Goal: Task Accomplishment & Management: Complete application form

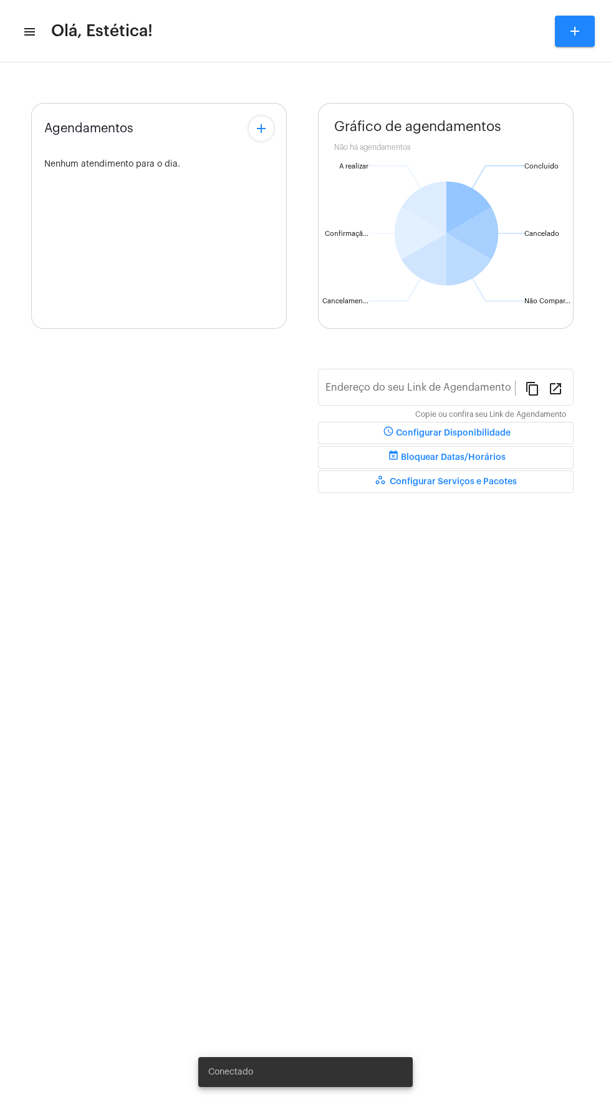
type input "[URL][DOMAIN_NAME]"
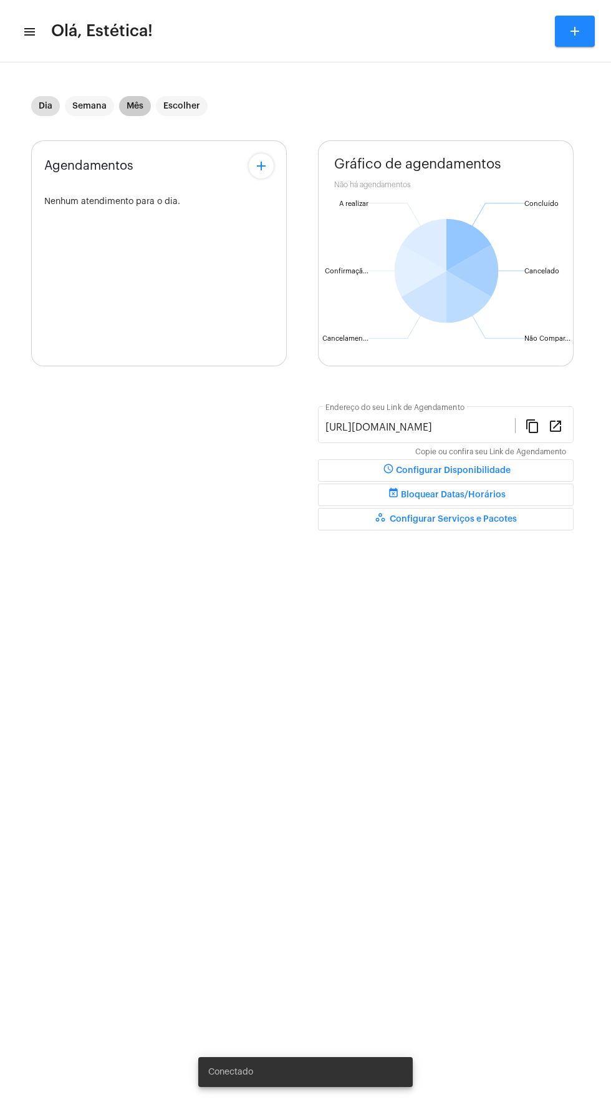
click at [134, 106] on mat-chip "Mês" at bounding box center [135, 106] width 32 height 20
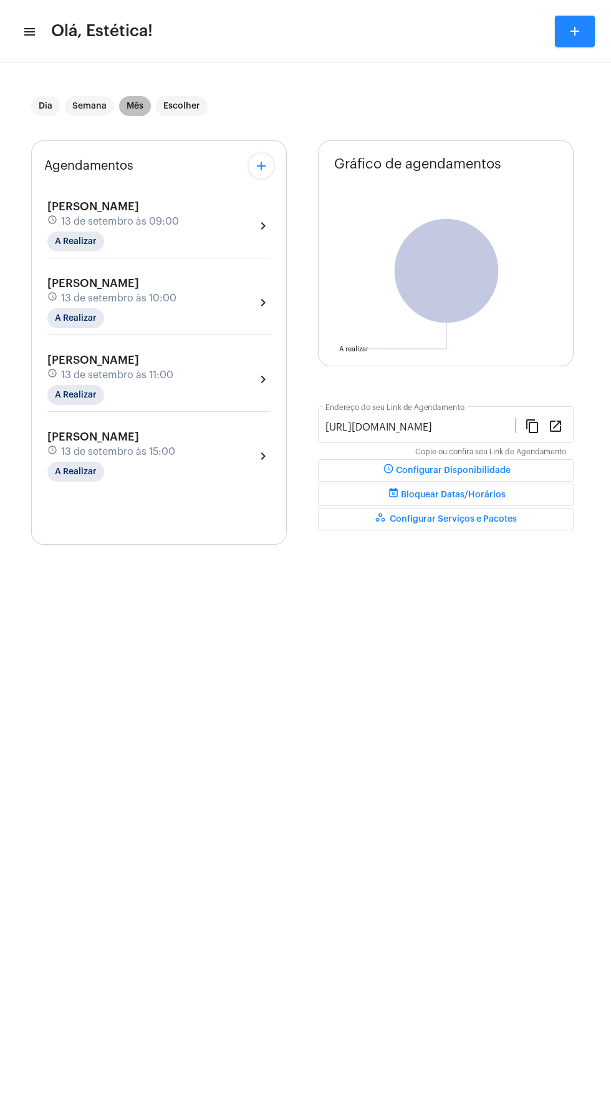
click at [134, 106] on mat-chip "Mês" at bounding box center [135, 106] width 32 height 20
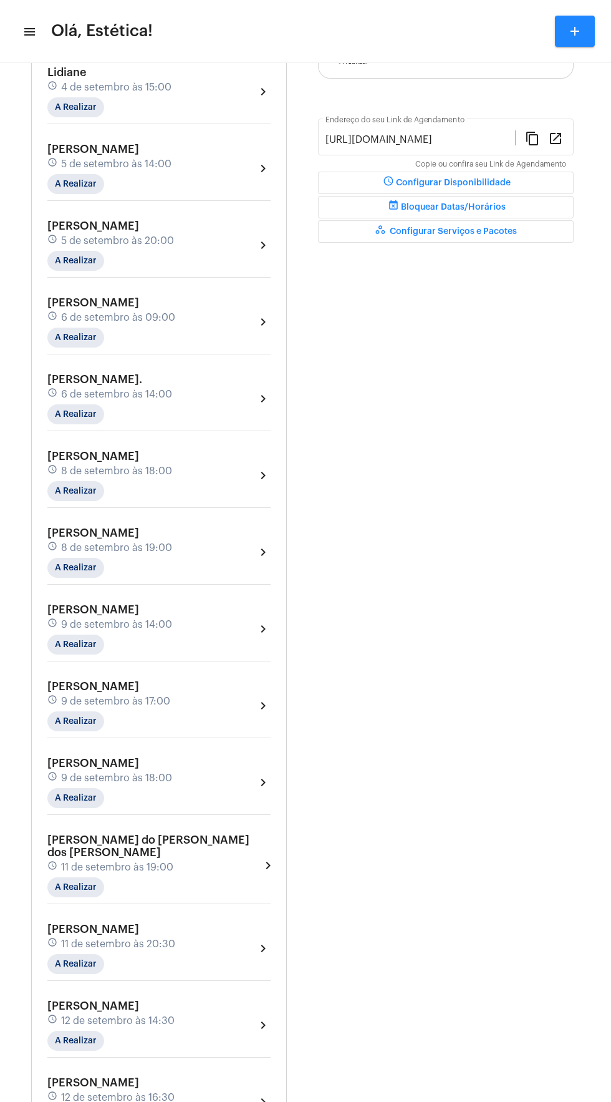
scroll to position [1574, 0]
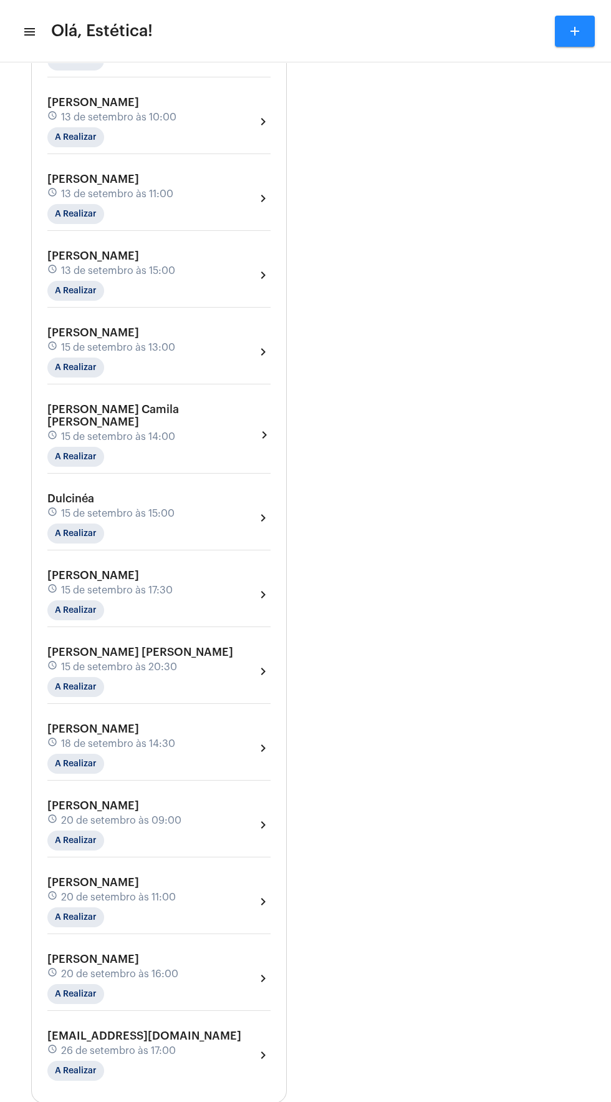
click at [225, 953] on div "[PERSON_NAME] schedule 20 de setembro às 16:00 A Realizar chevron_right" at bounding box center [158, 978] width 223 height 51
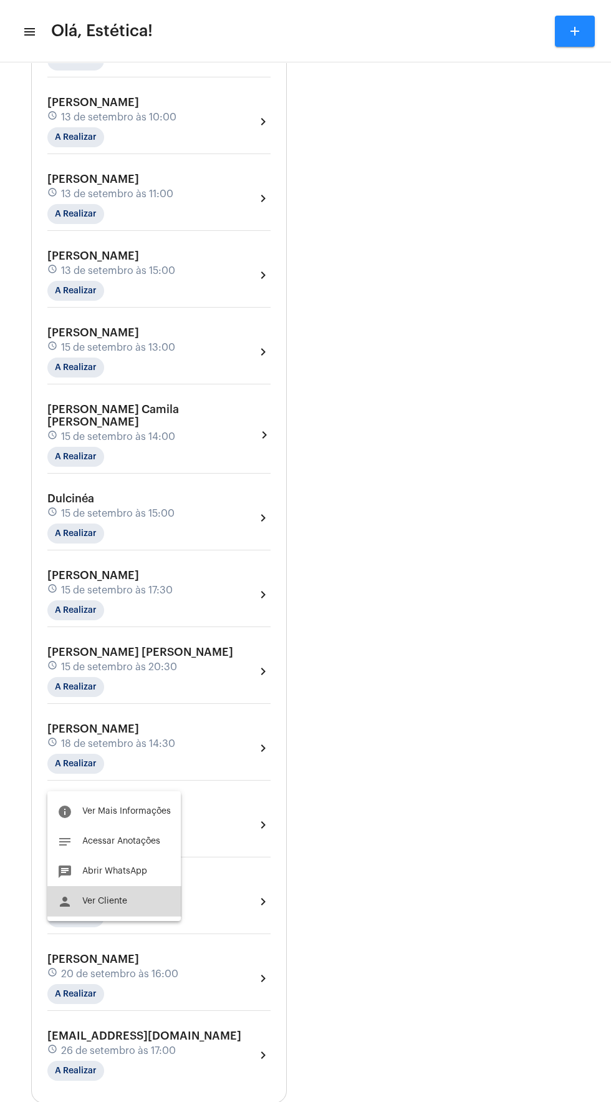
click at [139, 906] on button "person Ver Cliente" at bounding box center [113, 901] width 133 height 30
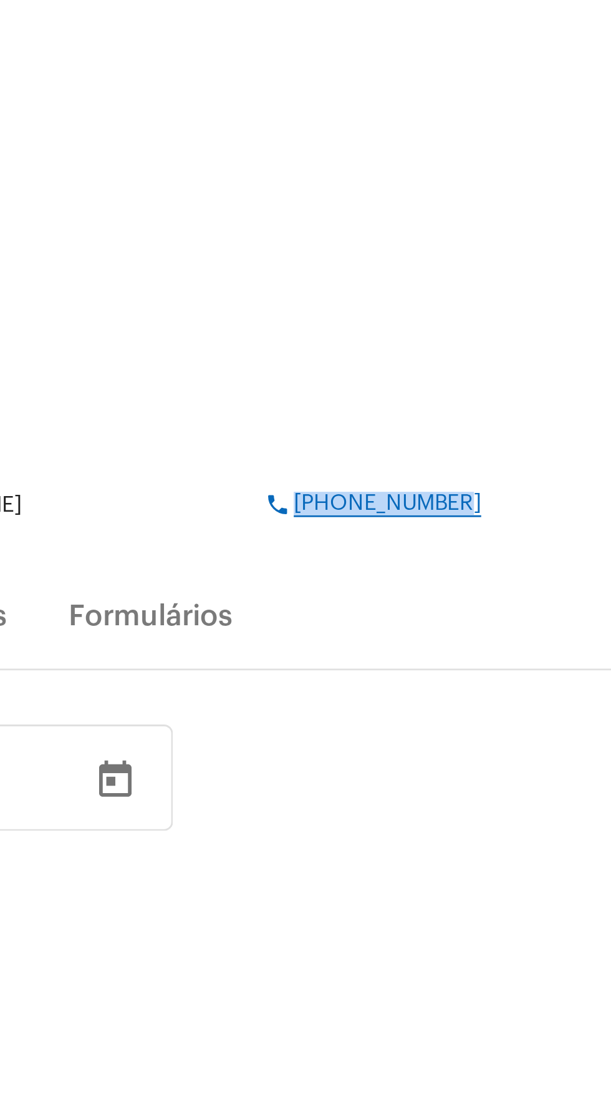
copy span "[PHONE_NUMBER]"
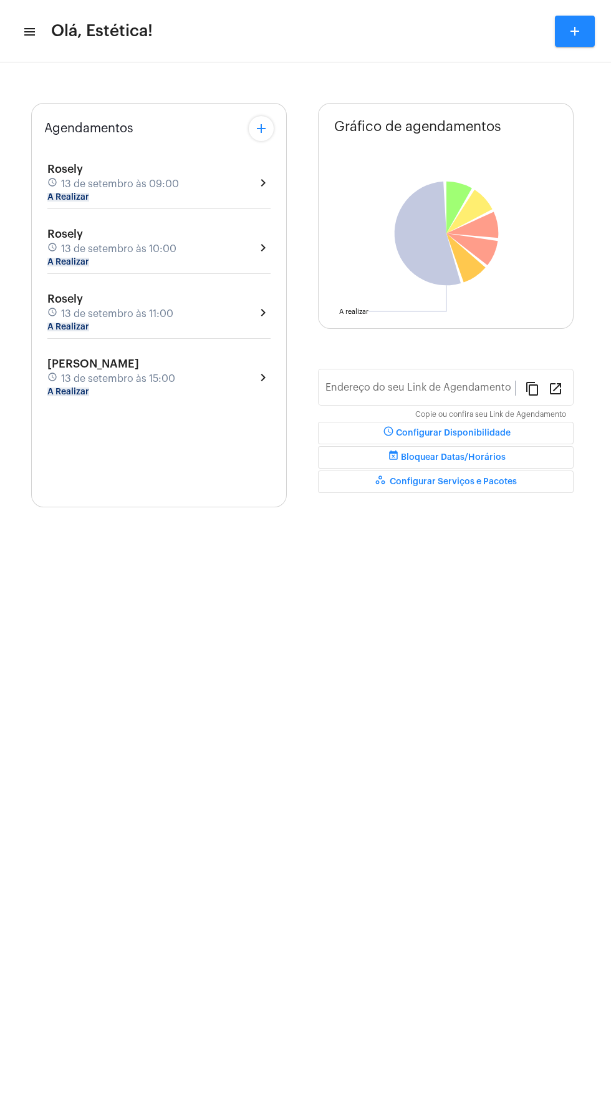
type input "[URL][DOMAIN_NAME]"
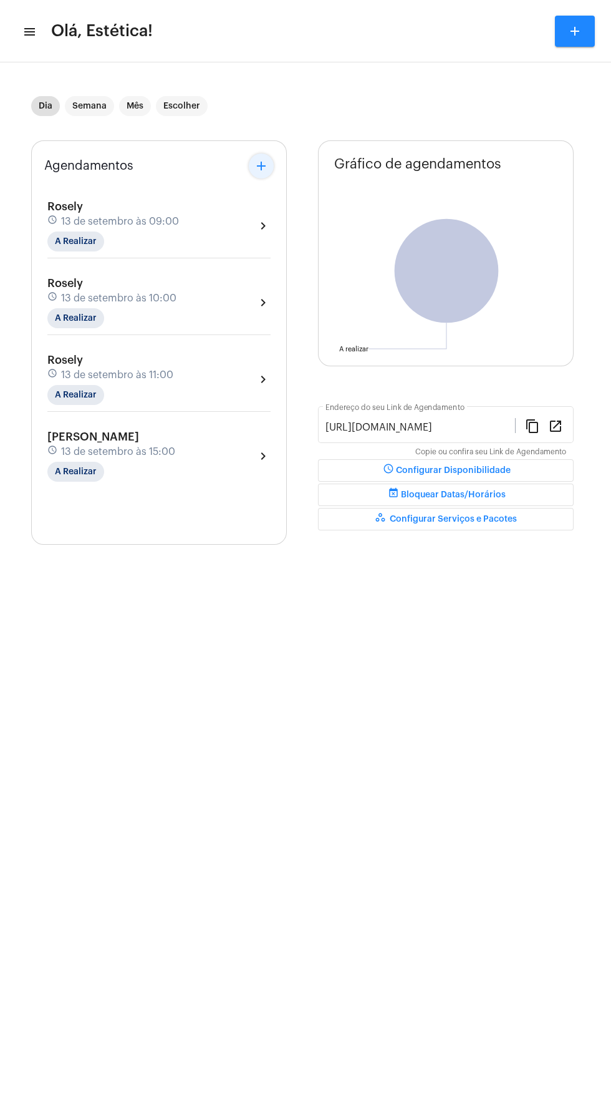
click at [256, 164] on mat-icon "add" at bounding box center [261, 165] width 15 height 15
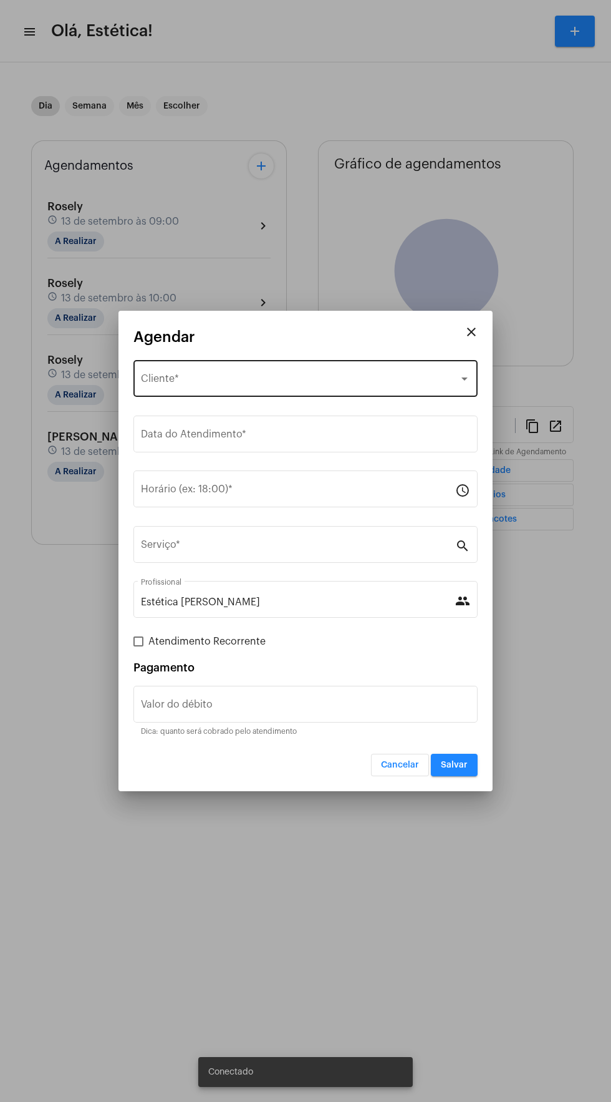
click at [245, 381] on div "Selecione o Cliente" at bounding box center [300, 381] width 318 height 11
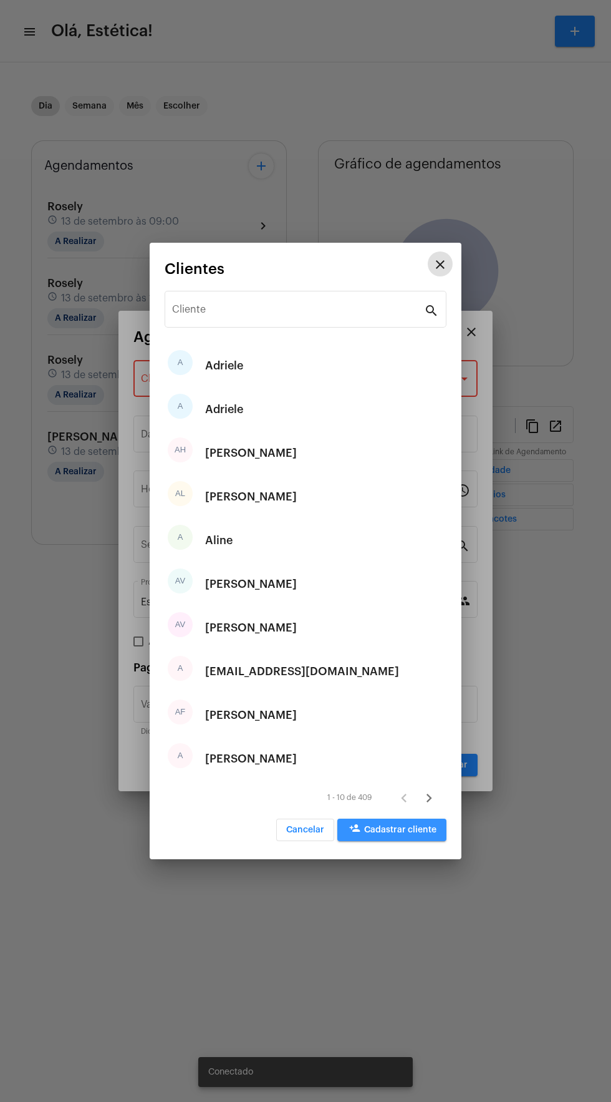
click at [409, 830] on span "person_add Cadastrar cliente" at bounding box center [391, 829] width 89 height 9
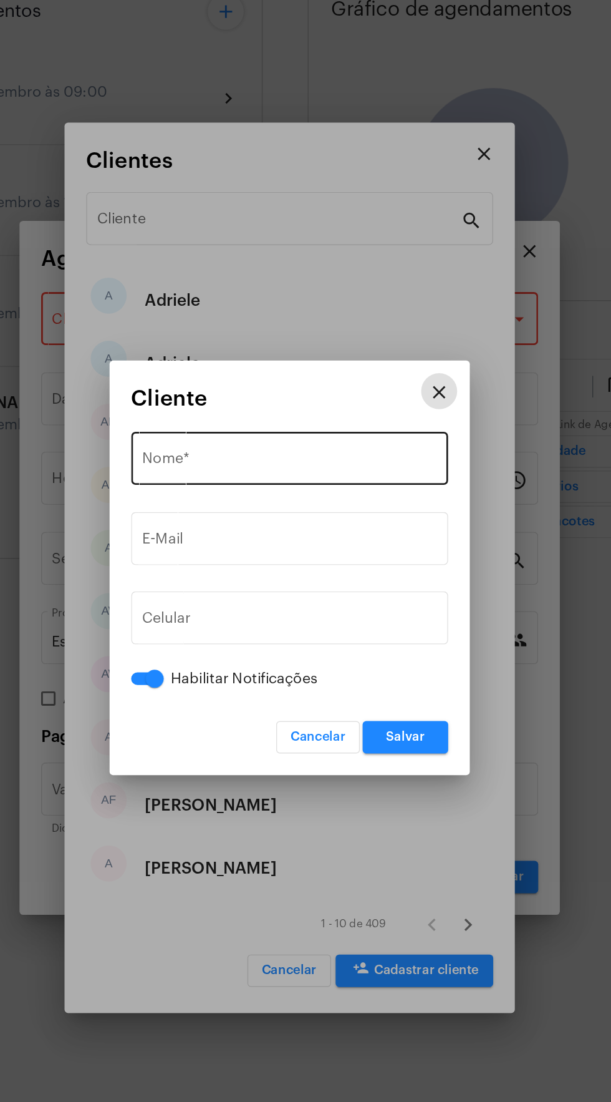
click at [285, 480] on input "Nome *" at bounding box center [305, 477] width 205 height 11
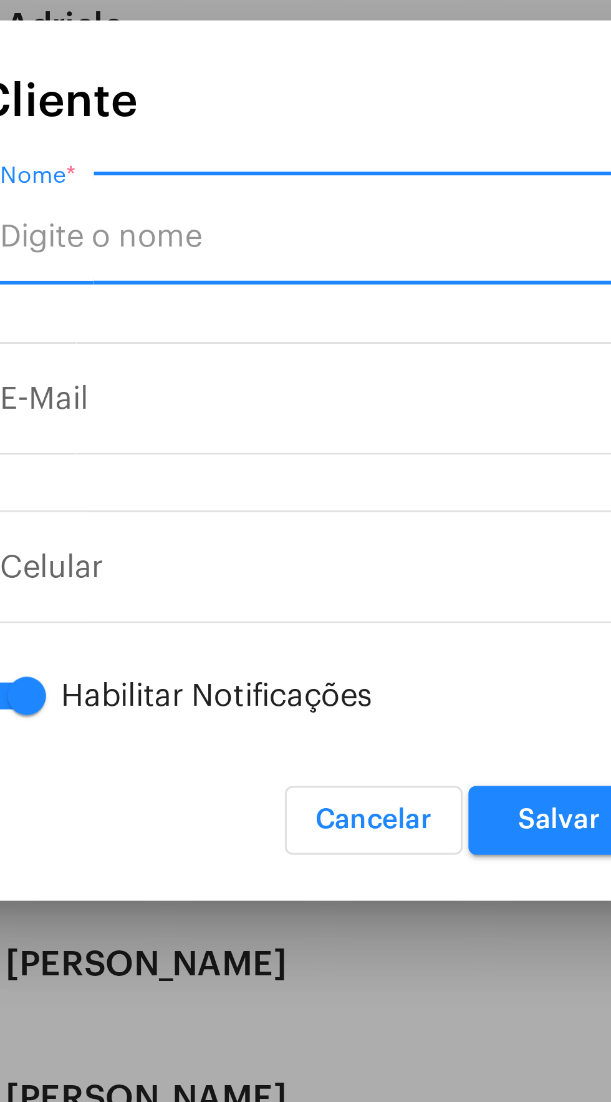
click at [257, 473] on input "Nome *" at bounding box center [305, 477] width 205 height 11
paste input "Paula limeira da Silva Ferreira"
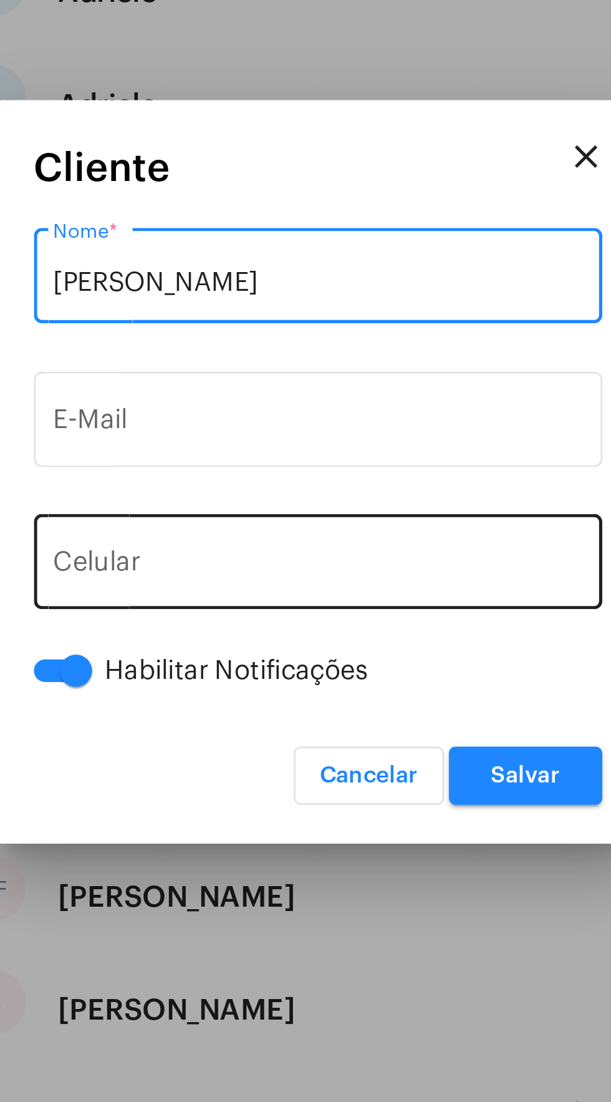
type input "Paula limeira da Silva Ferreira"
click at [303, 571] on div "+55 Celular" at bounding box center [305, 584] width 205 height 39
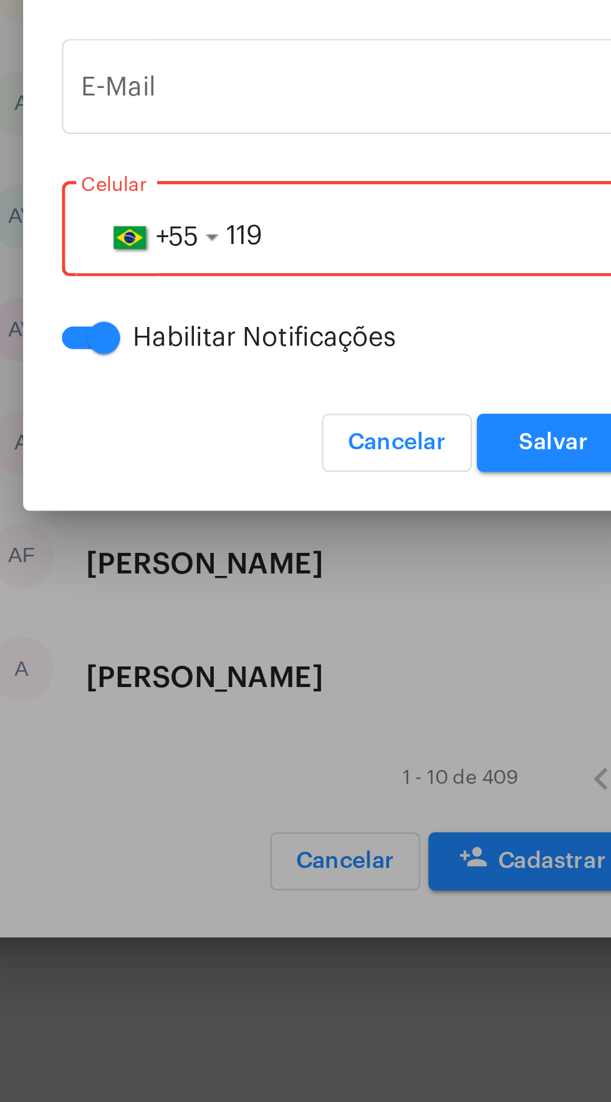
click at [294, 591] on input "119" at bounding box center [305, 588] width 205 height 11
click at [314, 590] on input "1198539" at bounding box center [305, 588] width 205 height 11
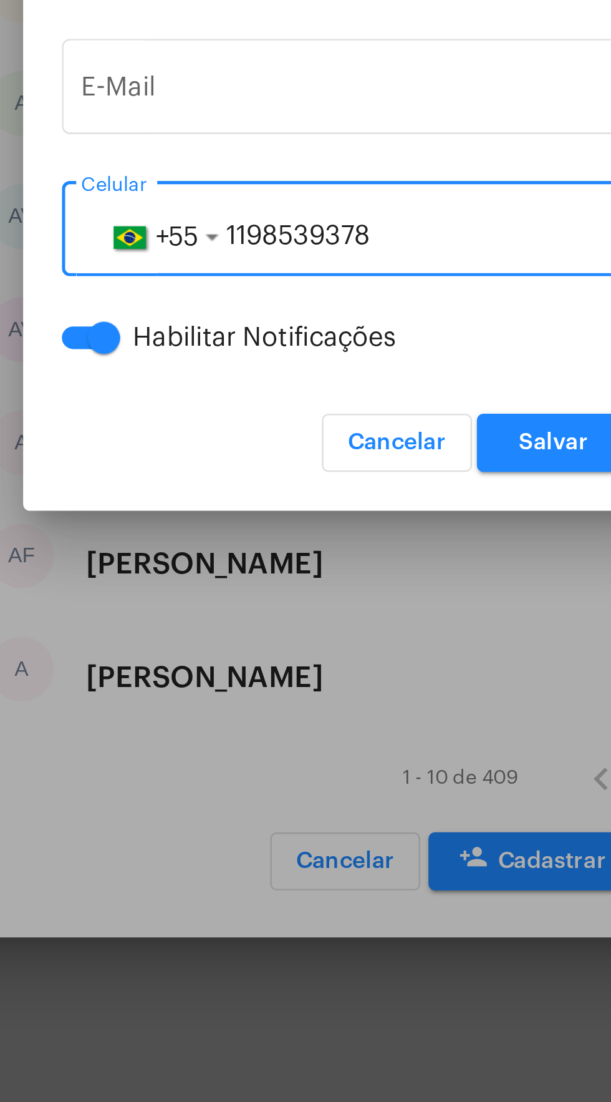
type input "11985393788"
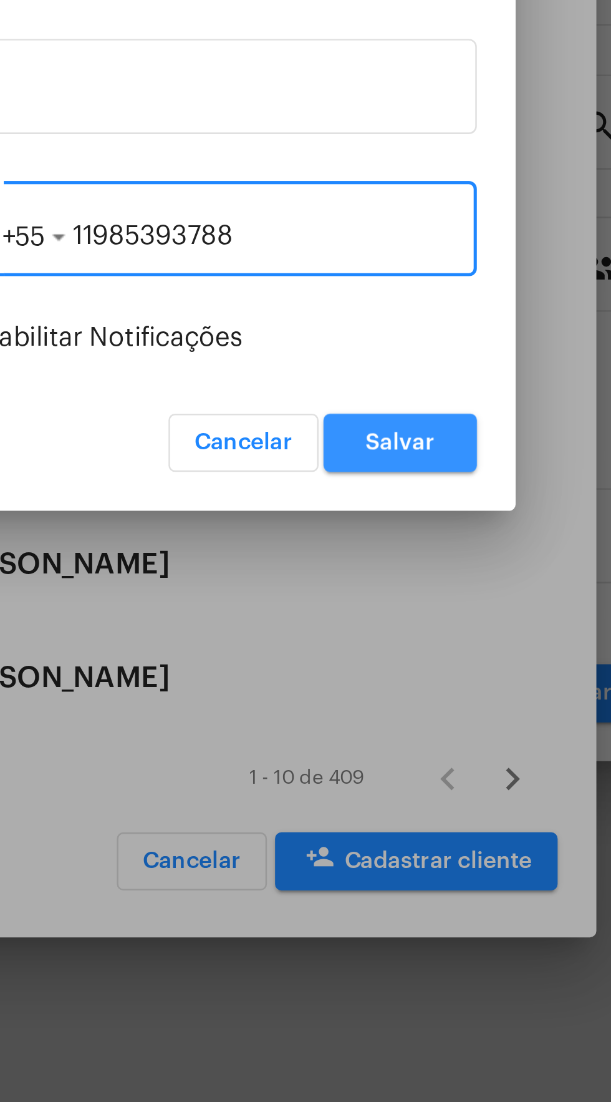
click at [392, 667] on span "Salvar" at bounding box center [385, 668] width 27 height 9
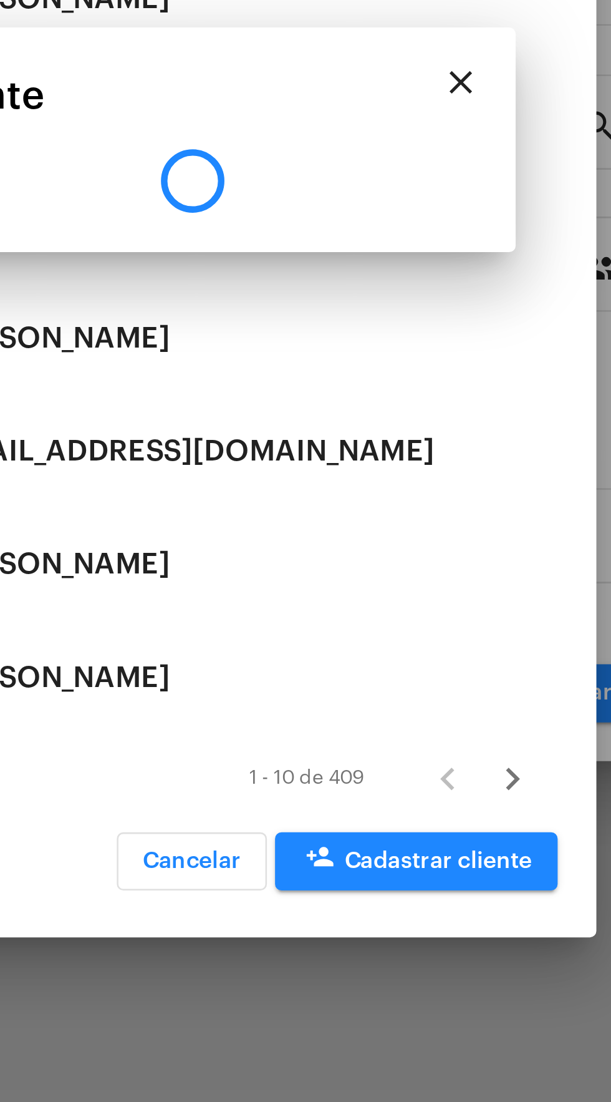
type input "R$"
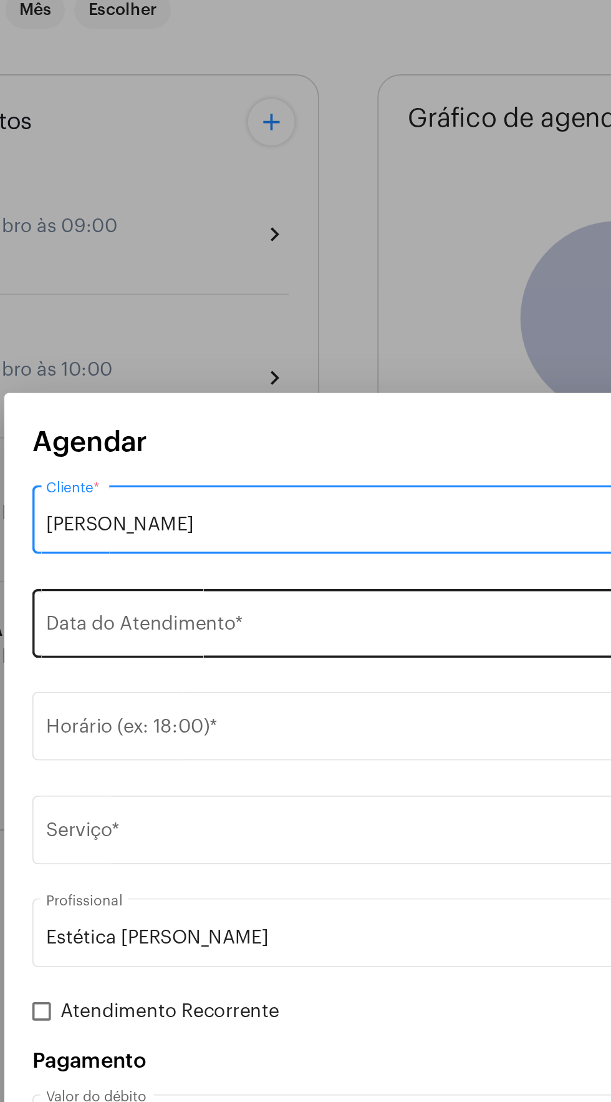
click at [260, 435] on input "Data do Atendimento *" at bounding box center [305, 436] width 329 height 11
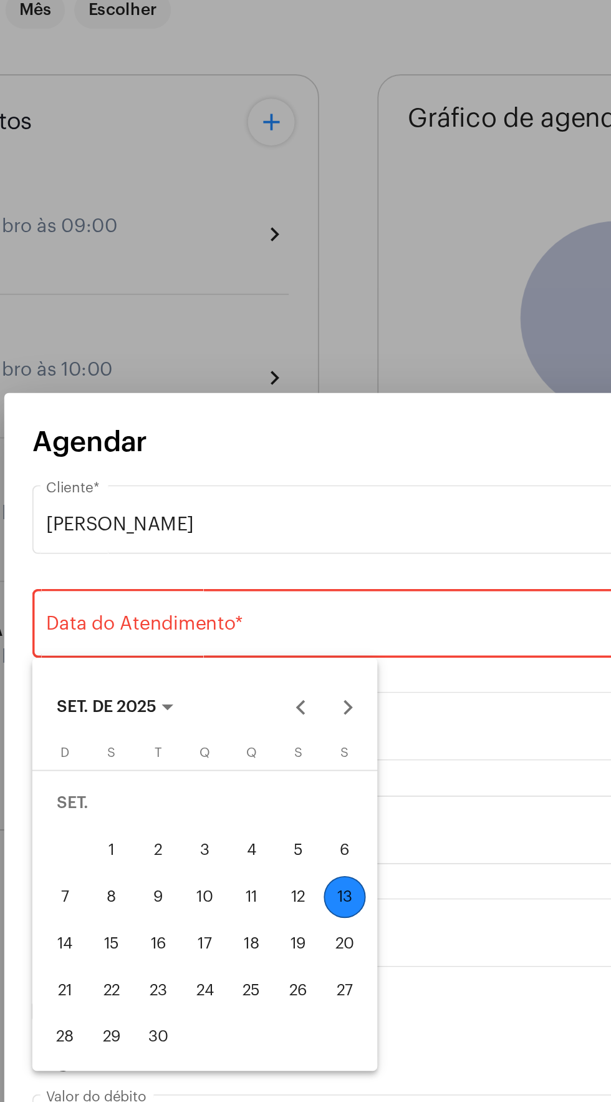
click at [203, 604] on div "16" at bounding box center [201, 605] width 22 height 22
type input "16/09/2025"
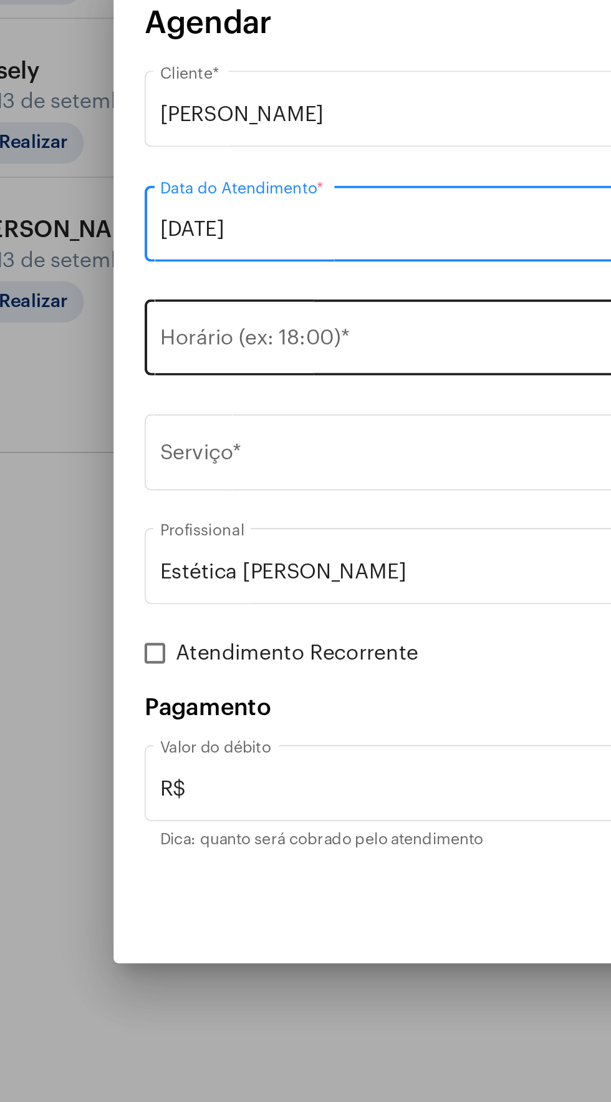
click at [232, 477] on div "Horário (ex: 18:00) *" at bounding box center [298, 487] width 314 height 39
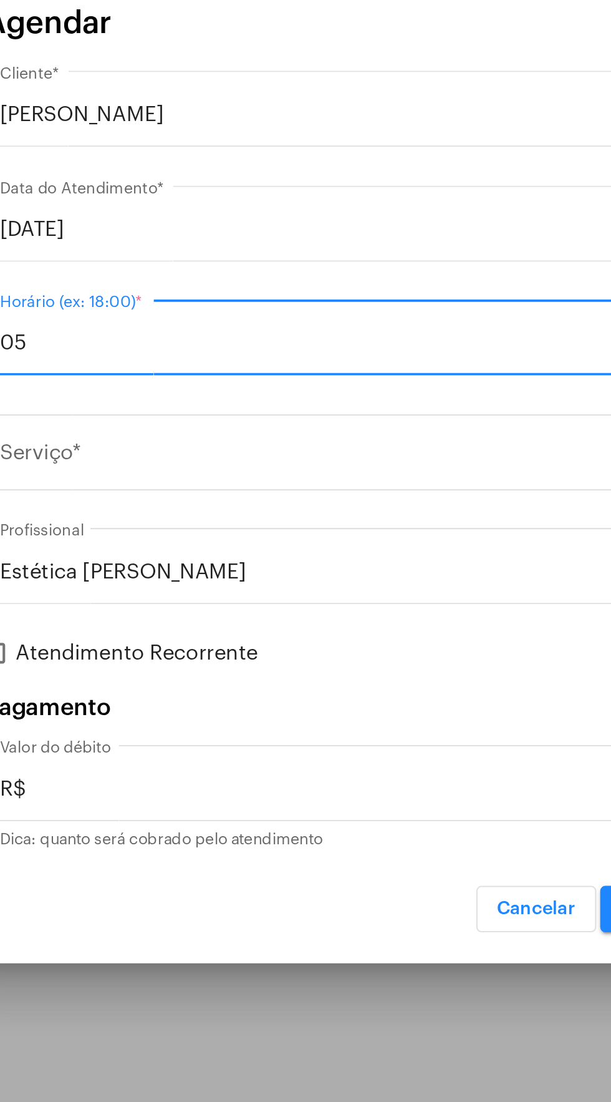
type input "0"
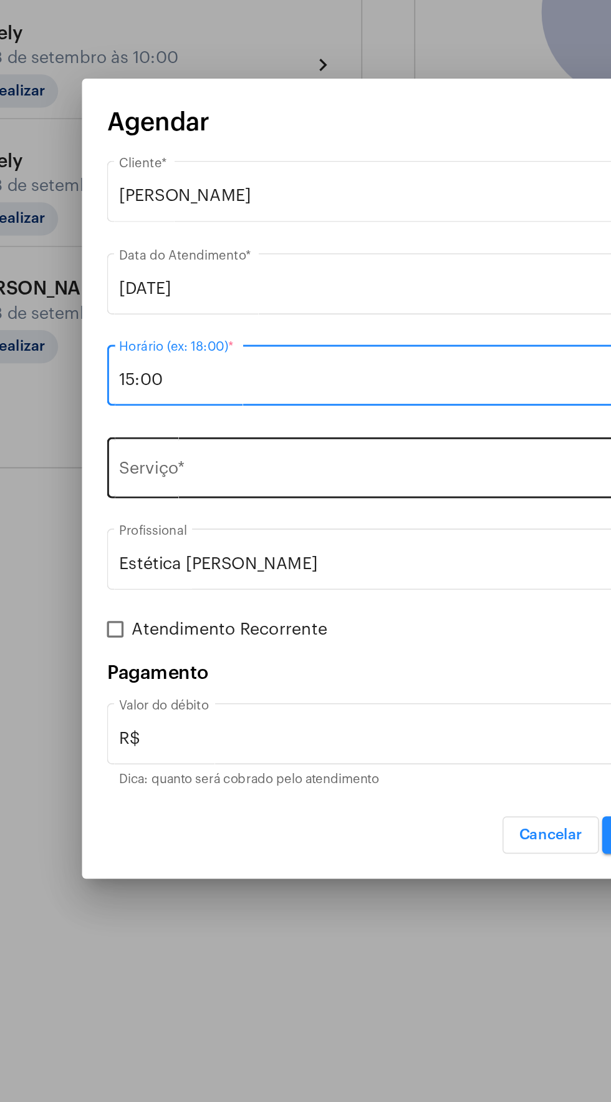
type input "15:00"
click at [260, 543] on input "Serviço *" at bounding box center [298, 546] width 314 height 11
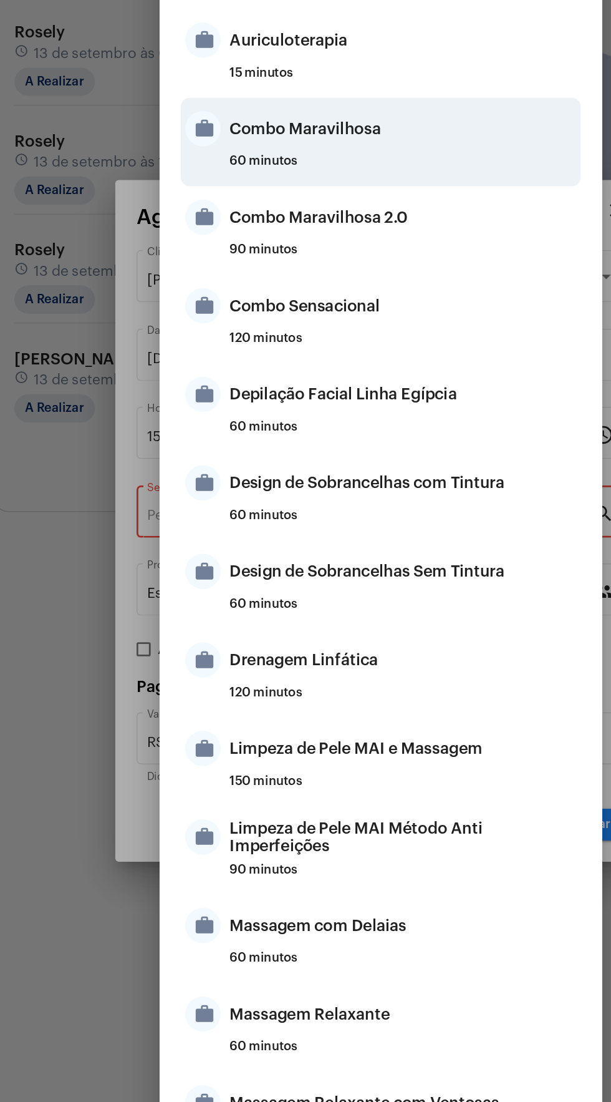
click at [293, 275] on div "Combo Maravilhosa" at bounding box center [321, 274] width 245 height 37
type input "Combo Maravilhosa"
type input "R$ 45"
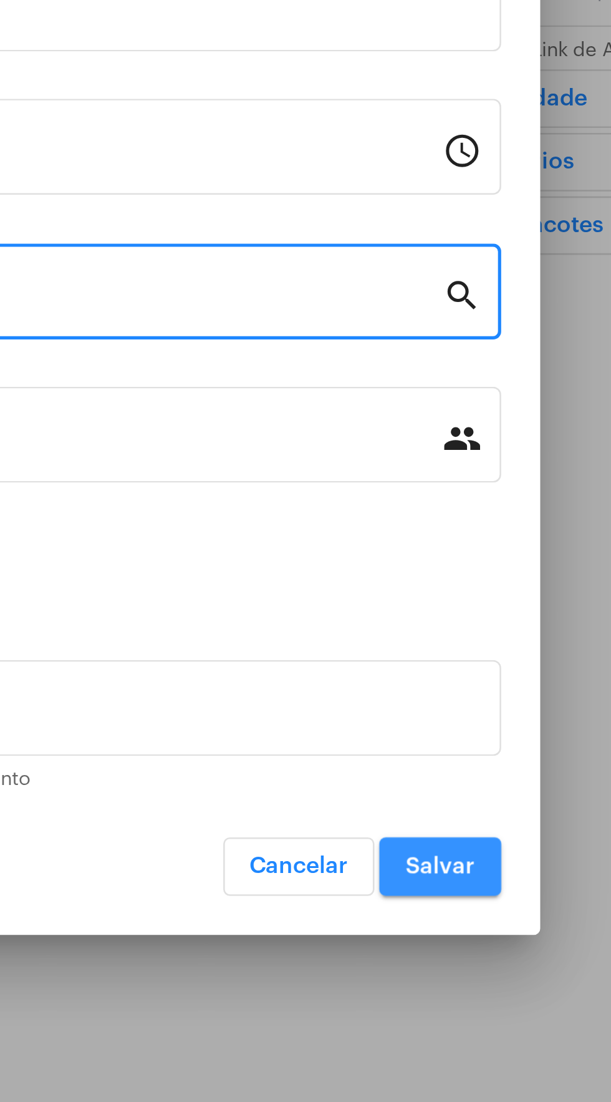
click at [462, 761] on span "Salvar" at bounding box center [454, 764] width 27 height 9
